Goal: Task Accomplishment & Management: Manage account settings

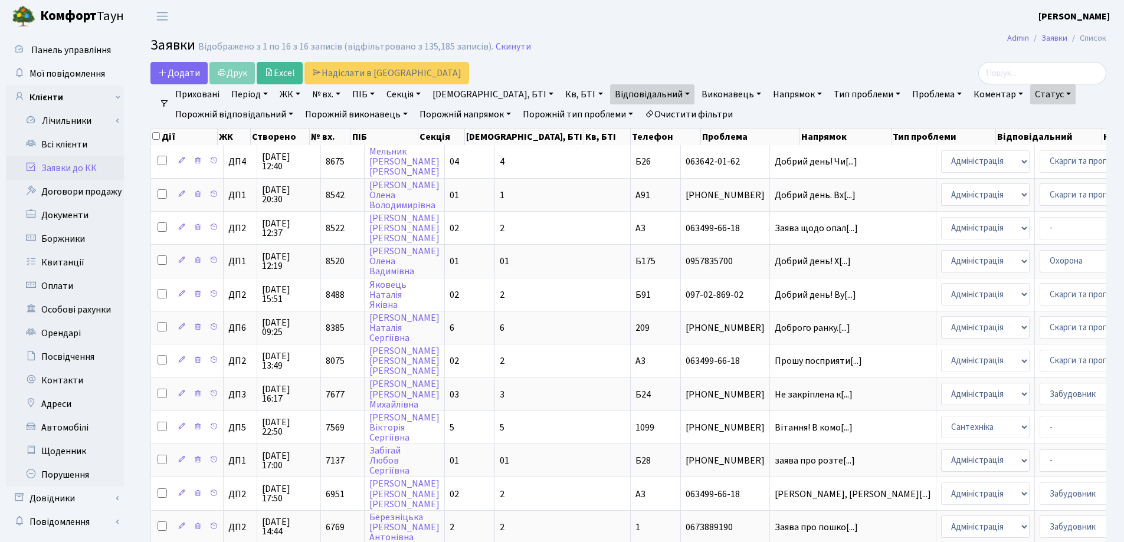
select select "25"
click at [612, 94] on link "Відповідальний" at bounding box center [652, 94] width 84 height 20
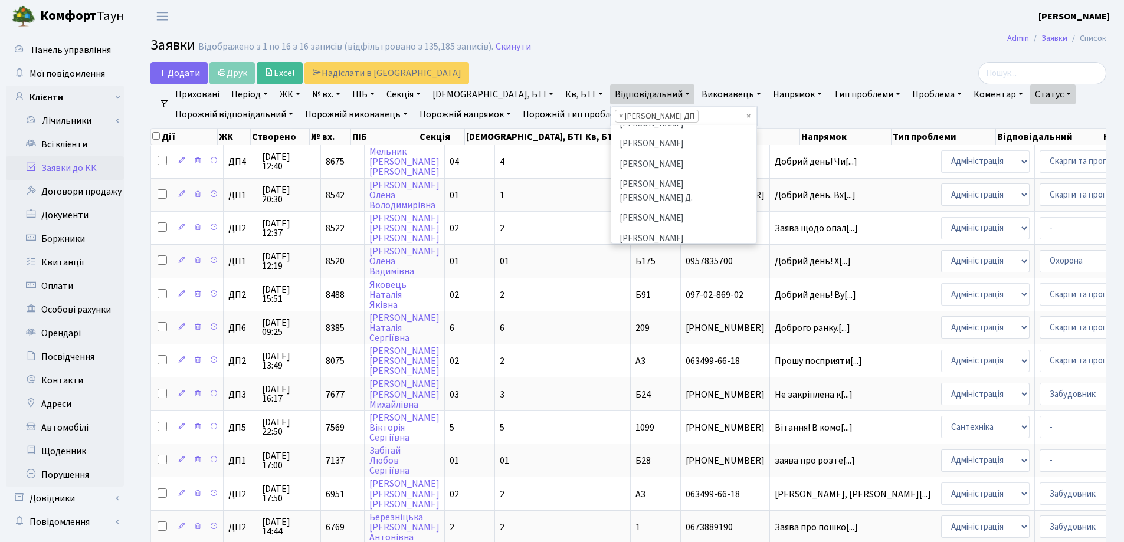
scroll to position [531, 0]
click at [695, 43] on h2 "Заявки Відображено з 1 по 16 з 16 записів (відфільтровано з 135,185 записів). С…" at bounding box center [628, 47] width 956 height 20
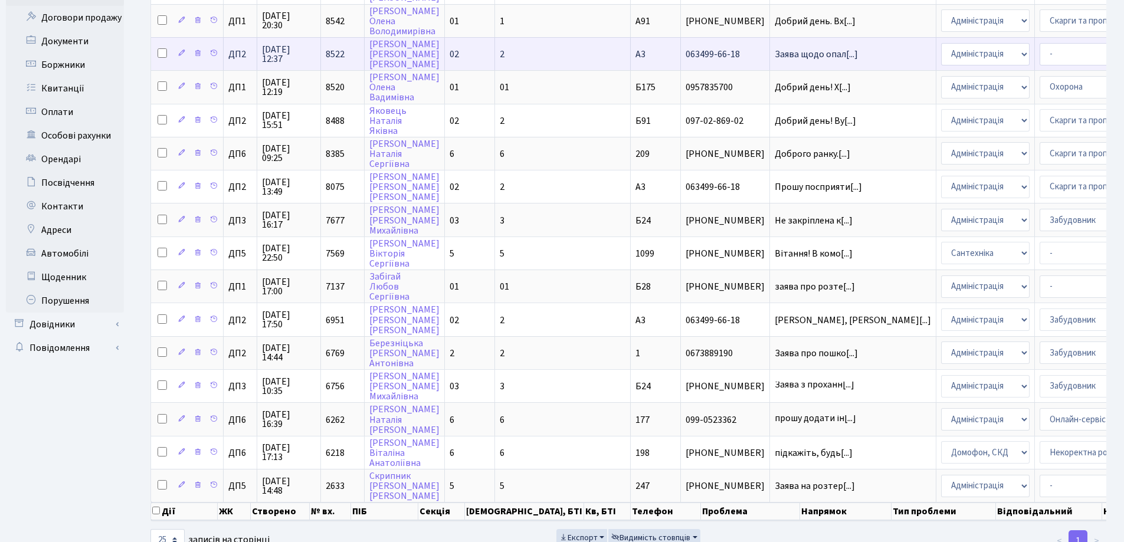
scroll to position [0, 0]
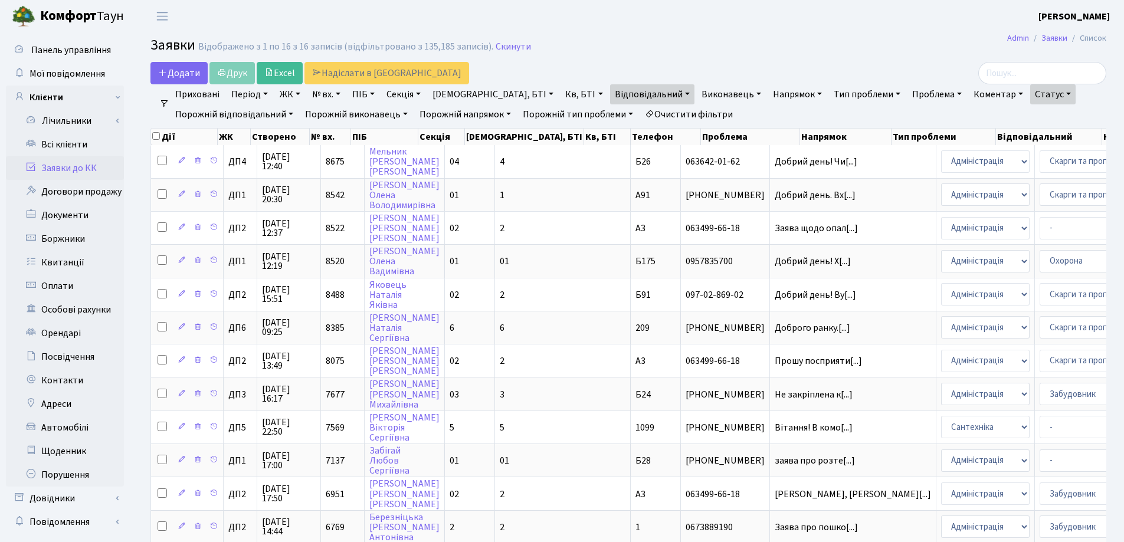
click at [1030, 93] on link "Статус" at bounding box center [1052, 94] width 45 height 20
click at [1031, 127] on link "-" at bounding box center [1077, 120] width 93 height 18
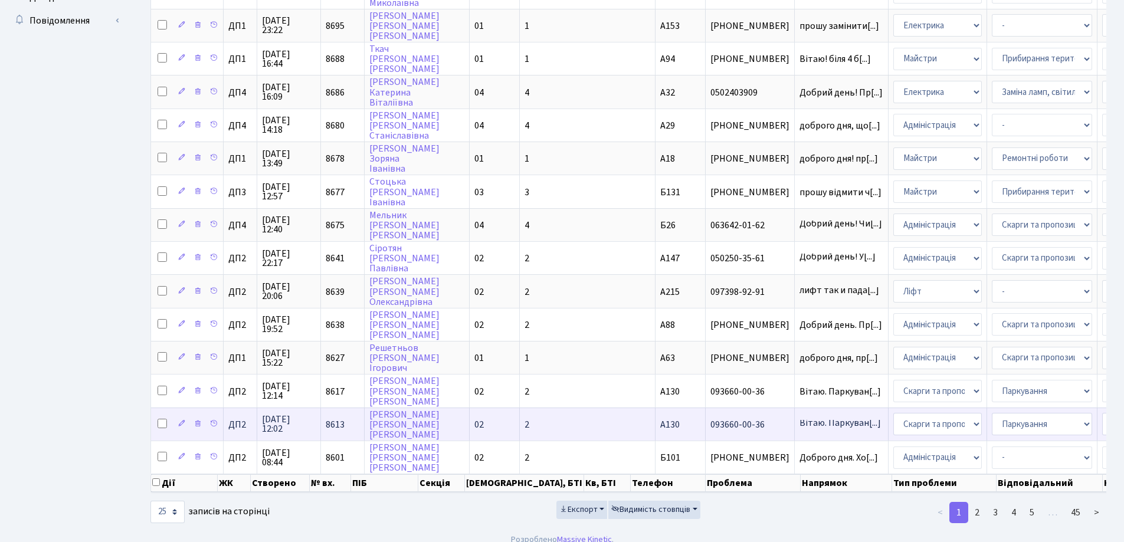
scroll to position [522, 0]
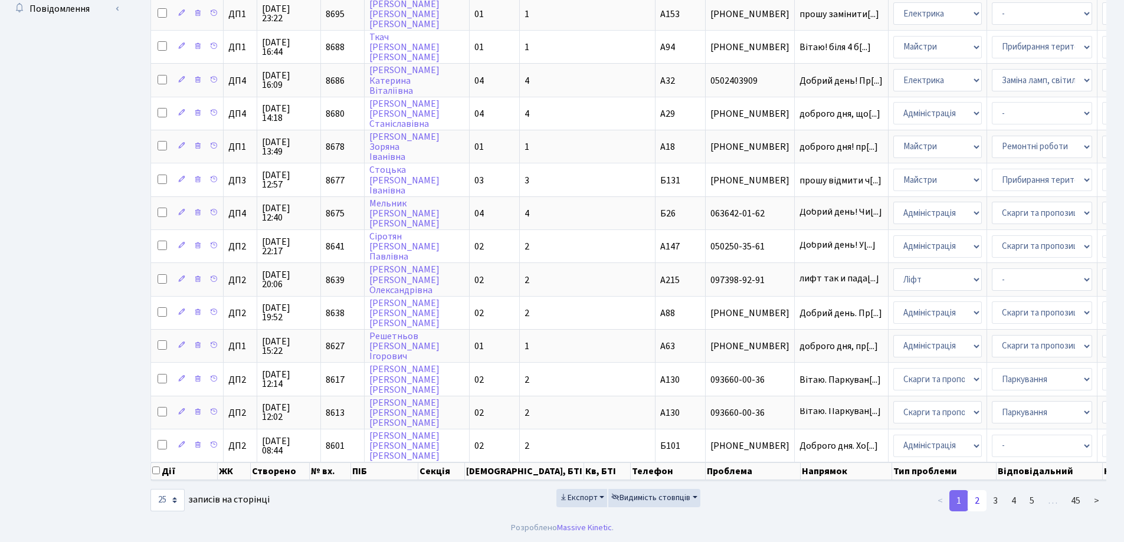
click at [975, 500] on link "2" at bounding box center [976, 500] width 19 height 21
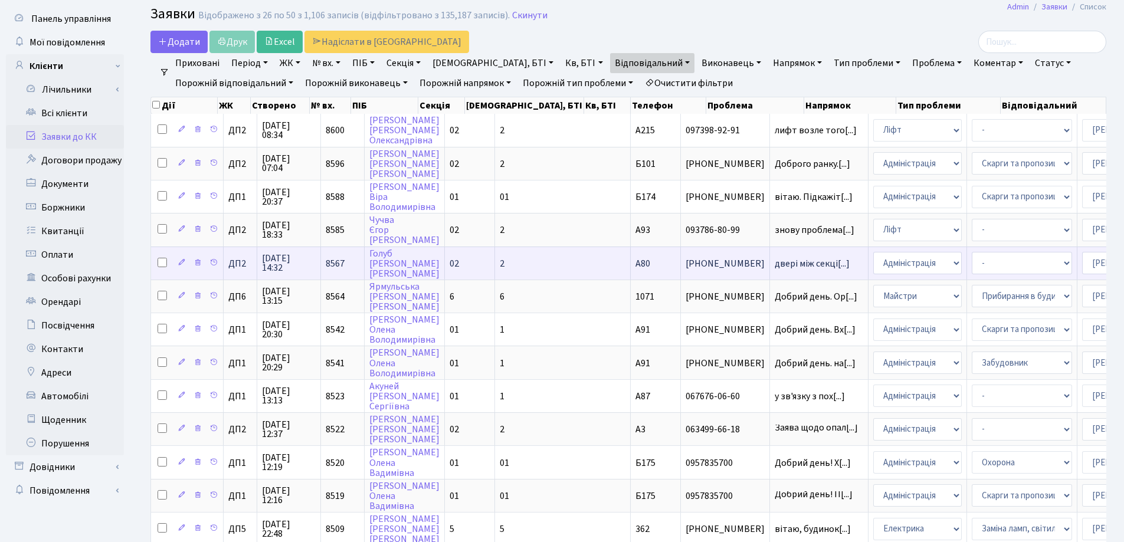
scroll to position [0, 0]
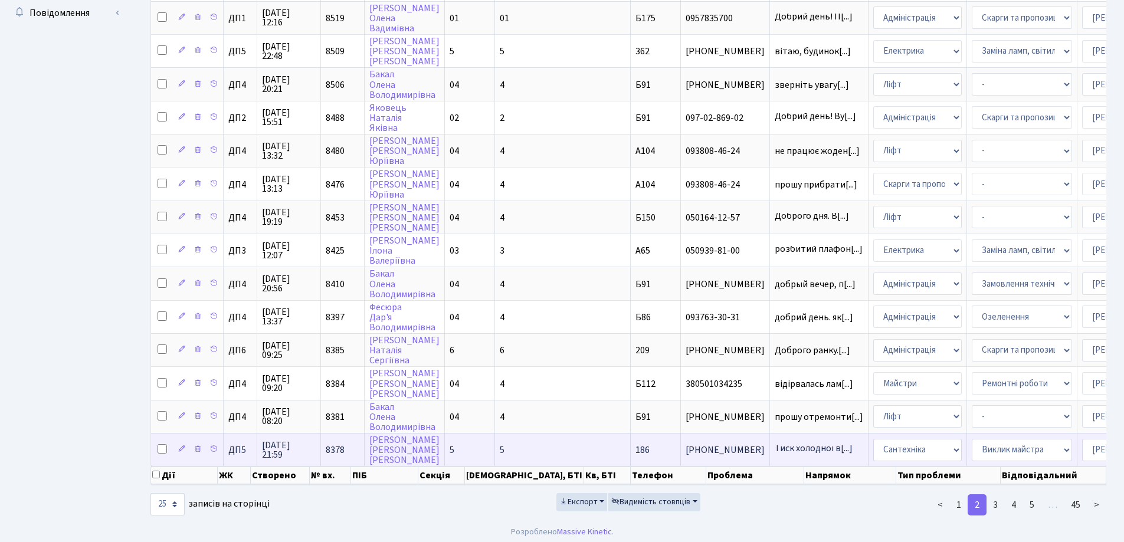
scroll to position [522, 0]
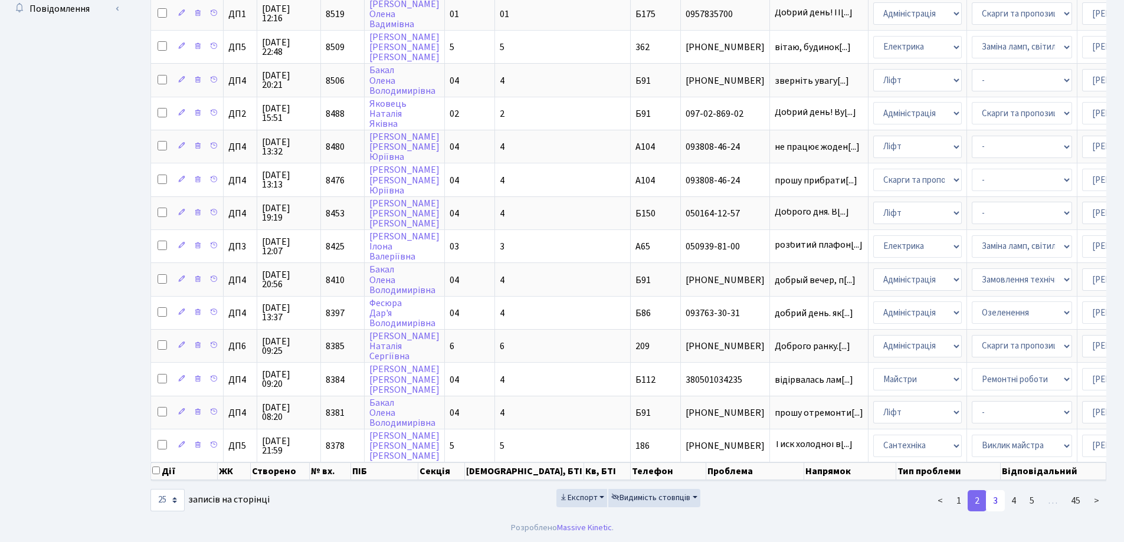
click at [993, 501] on link "3" at bounding box center [995, 500] width 19 height 21
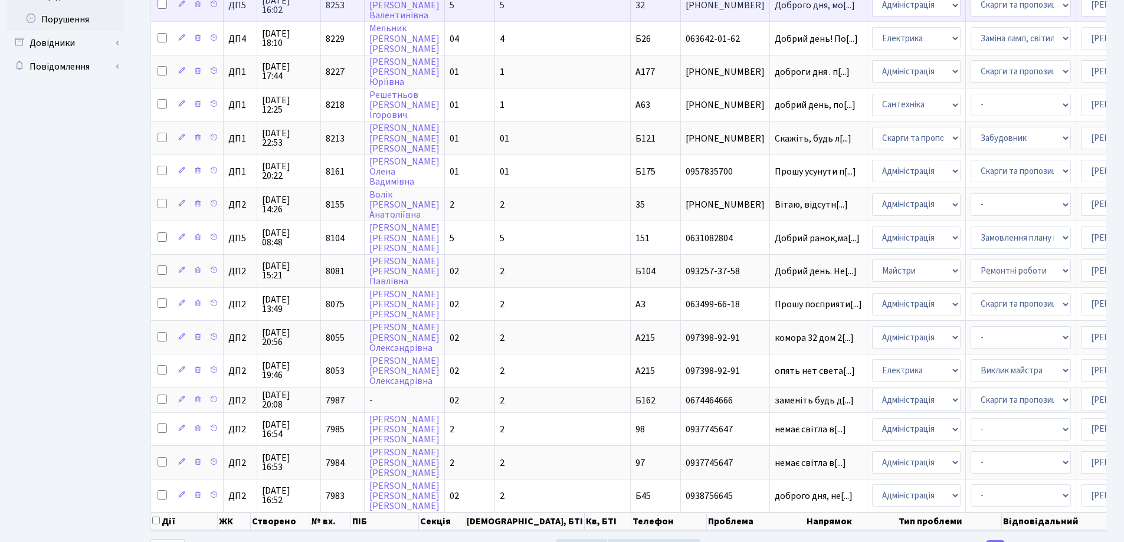
scroll to position [0, 0]
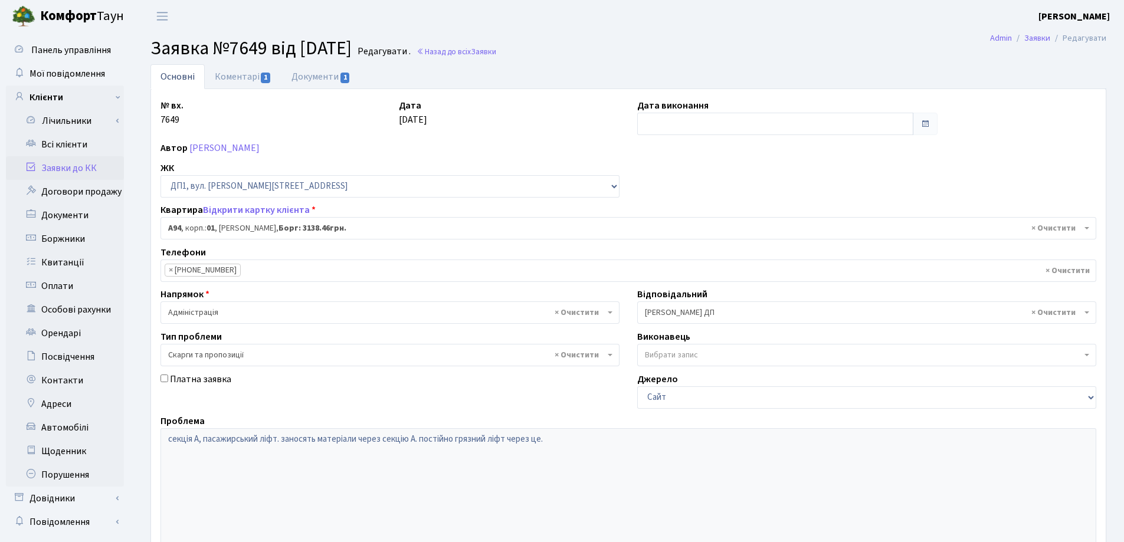
select select "29728"
select select "55"
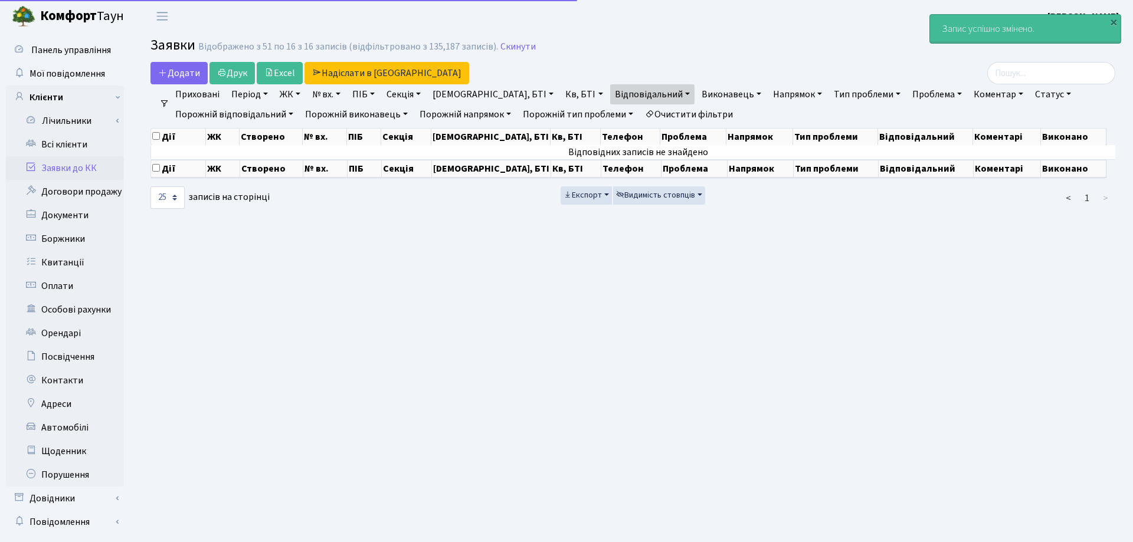
select select "25"
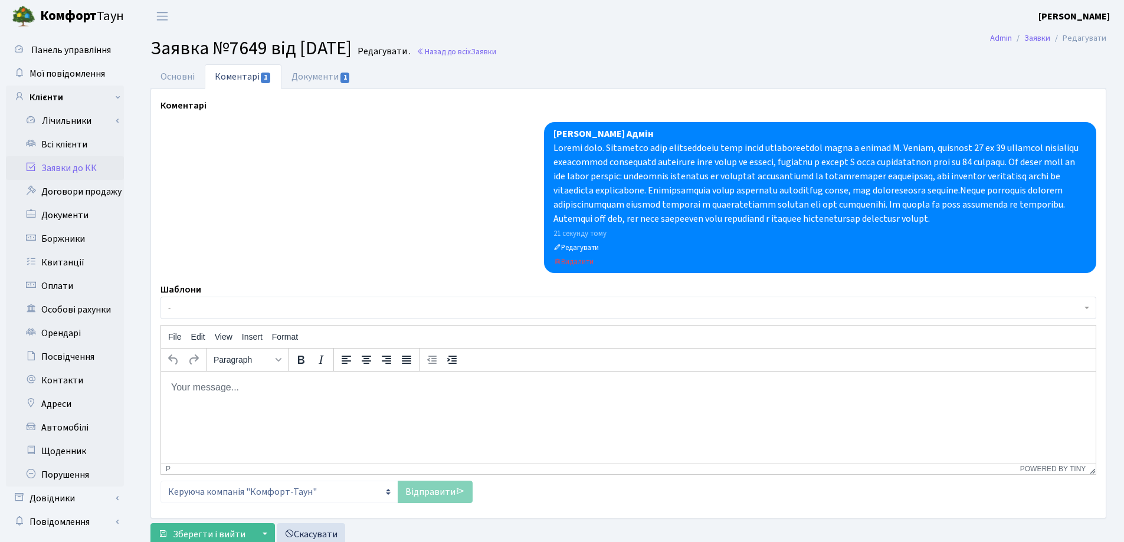
click at [80, 173] on link "Заявки до КК" at bounding box center [65, 168] width 118 height 24
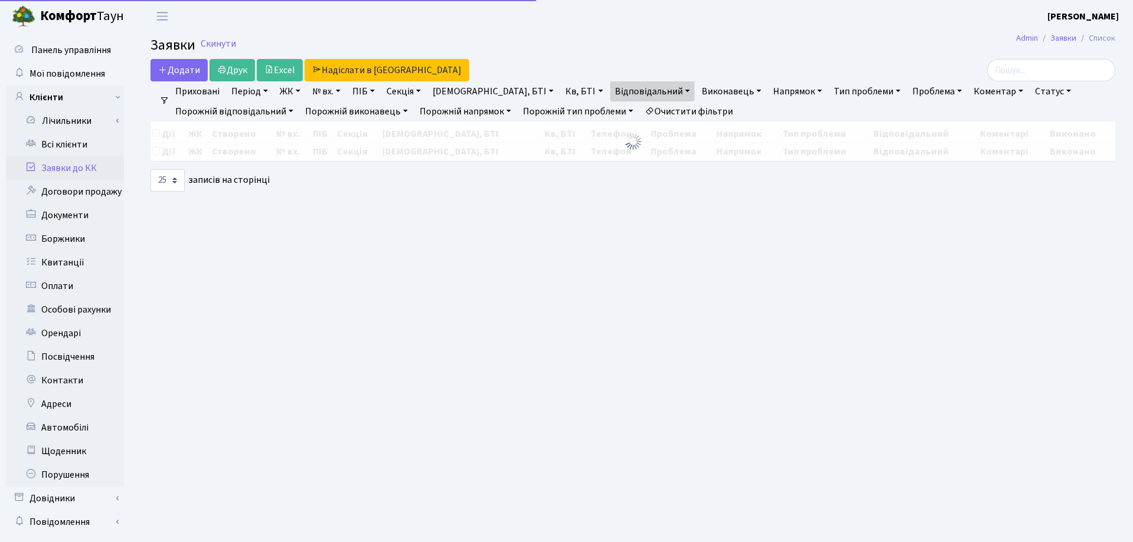
select select "25"
